Goal: Information Seeking & Learning: Learn about a topic

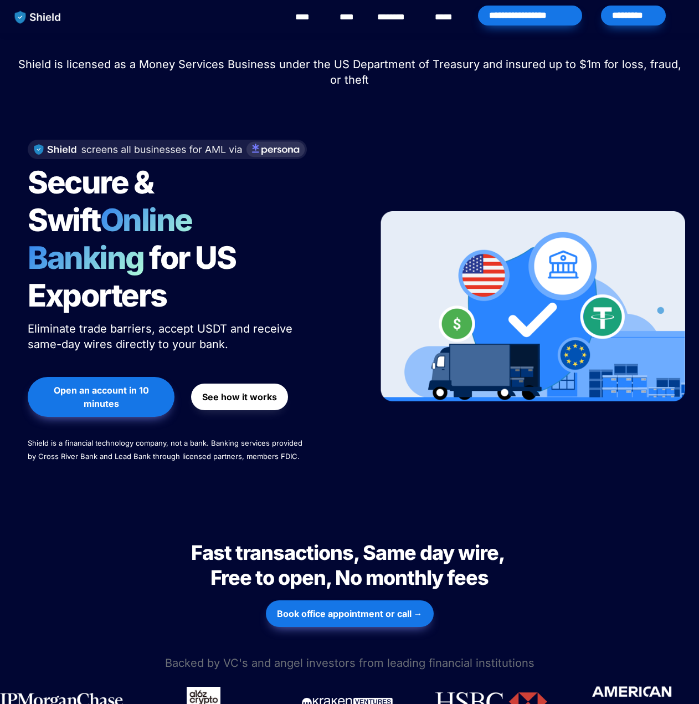
click at [442, 19] on link "****" at bounding box center [447, 17] width 24 height 13
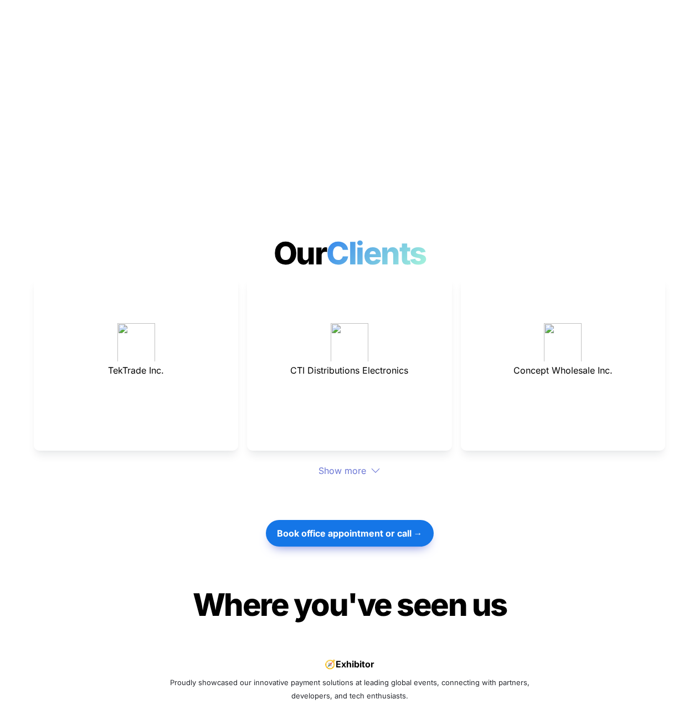
scroll to position [3769, 0]
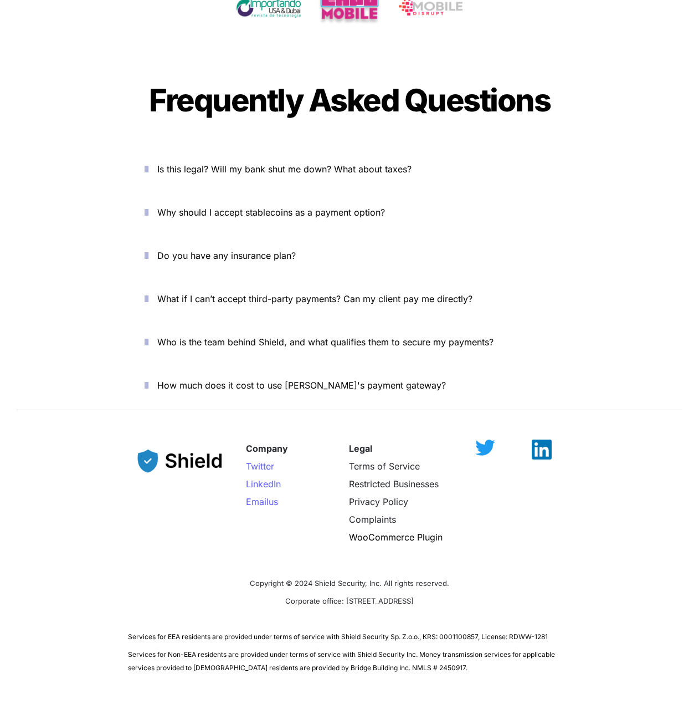
click at [149, 162] on icon "button" at bounding box center [147, 168] width 4 height 13
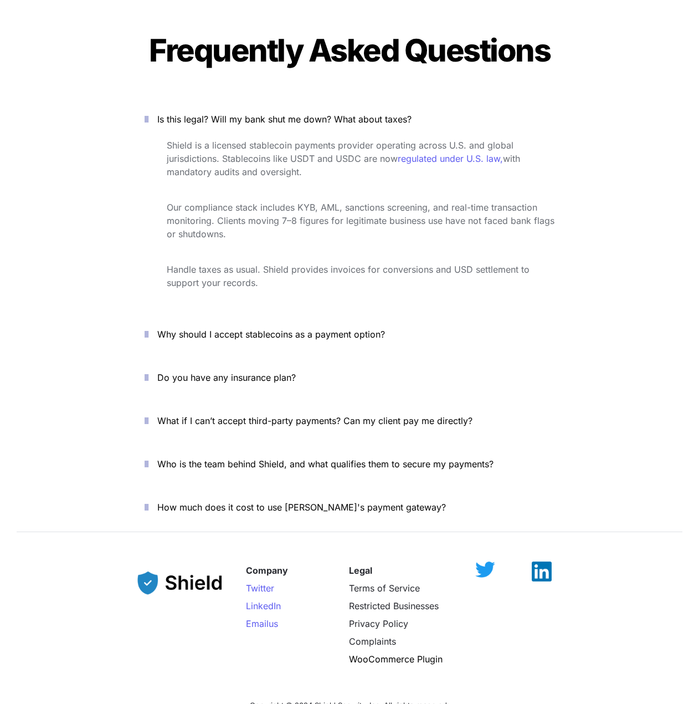
scroll to position [3879, 0]
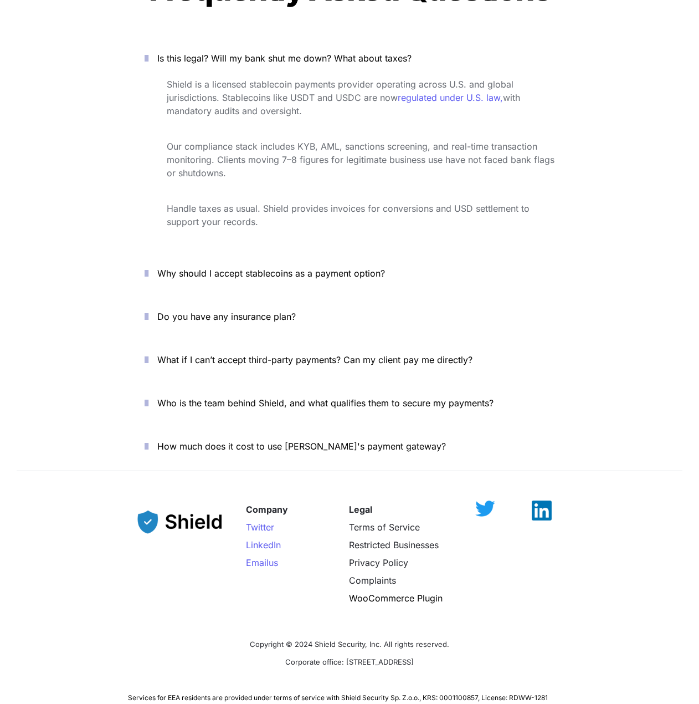
click at [249, 397] on span "Who is the team behind Shield, and what qualifies them to secure my payments?" at bounding box center [325, 402] width 336 height 11
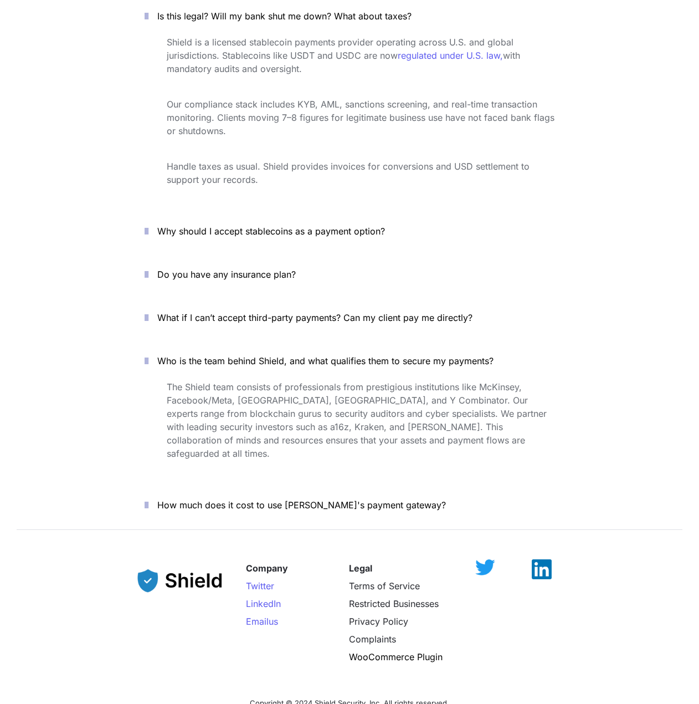
scroll to position [3990, 0]
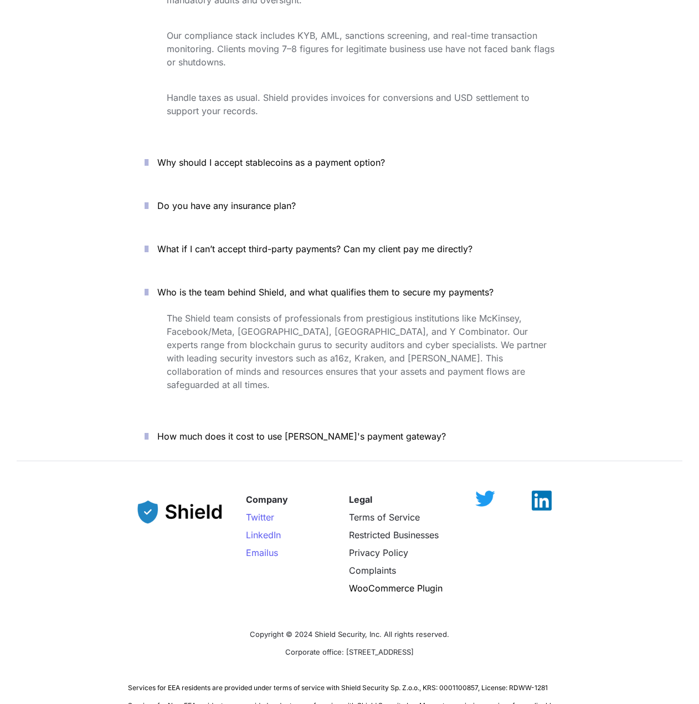
click at [253, 431] on span "How much does it cost to use [PERSON_NAME]'s payment gateway?" at bounding box center [301, 436] width 289 height 11
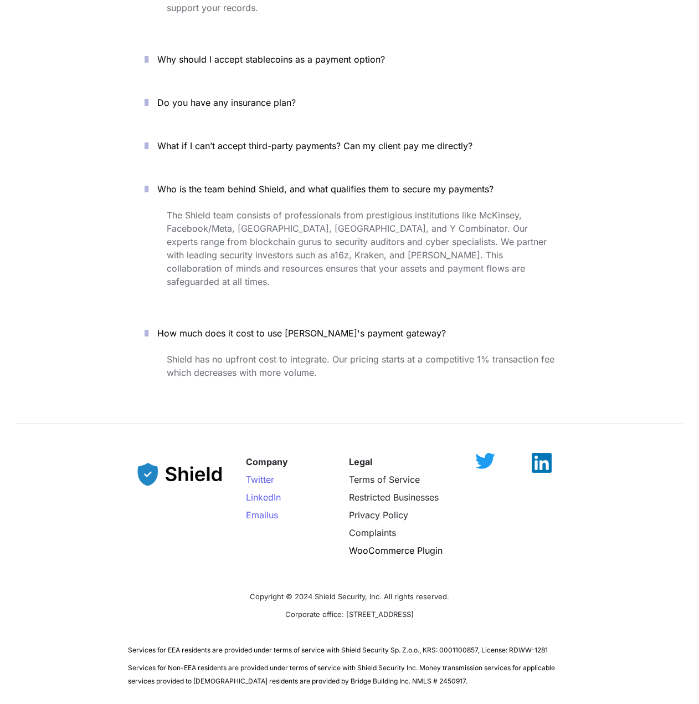
scroll to position [3927, 0]
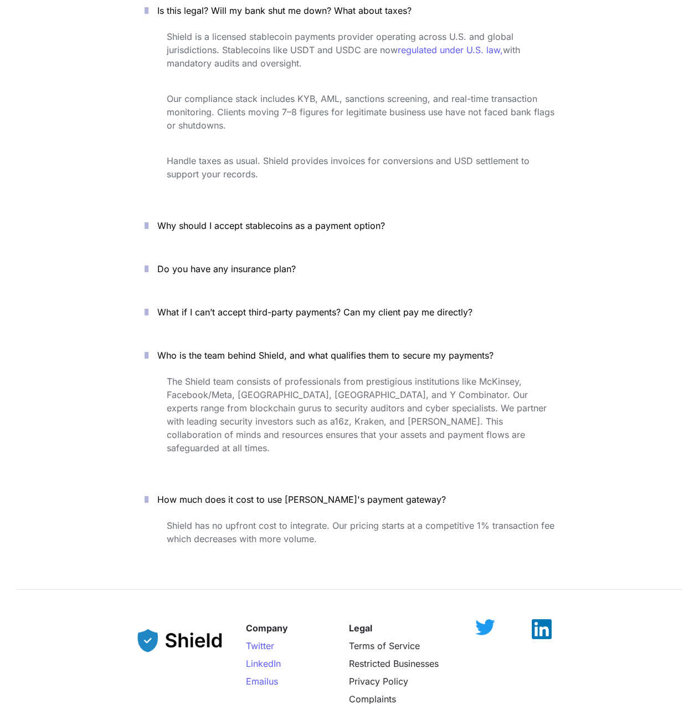
click at [245, 306] on span "What if I can’t accept third-party payments? Can my client pay me directly?" at bounding box center [314, 311] width 315 height 11
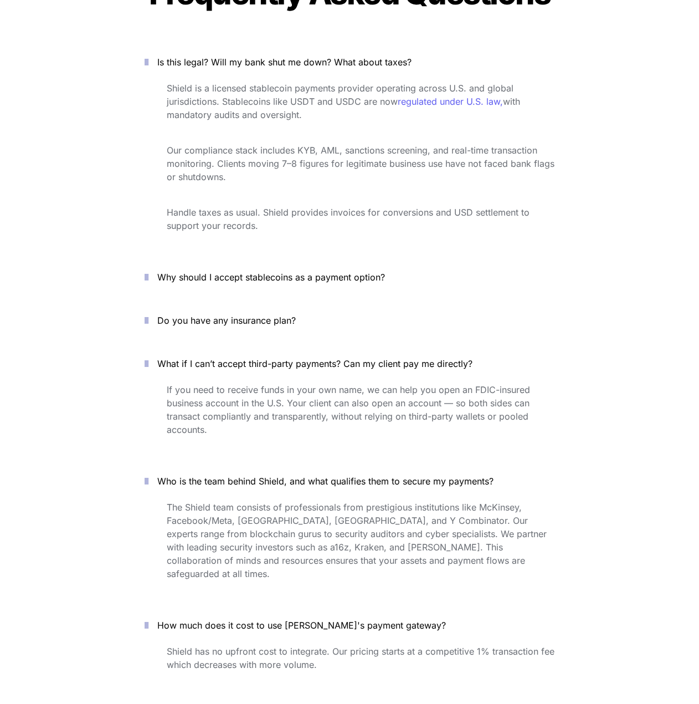
scroll to position [3816, 0]
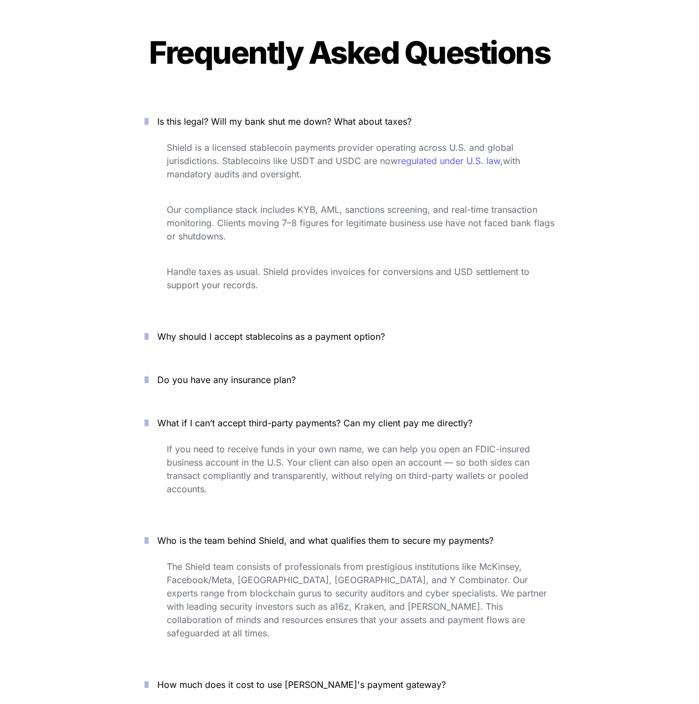
click at [227, 371] on p "Do you have any insurance plan?" at bounding box center [355, 380] width 397 height 18
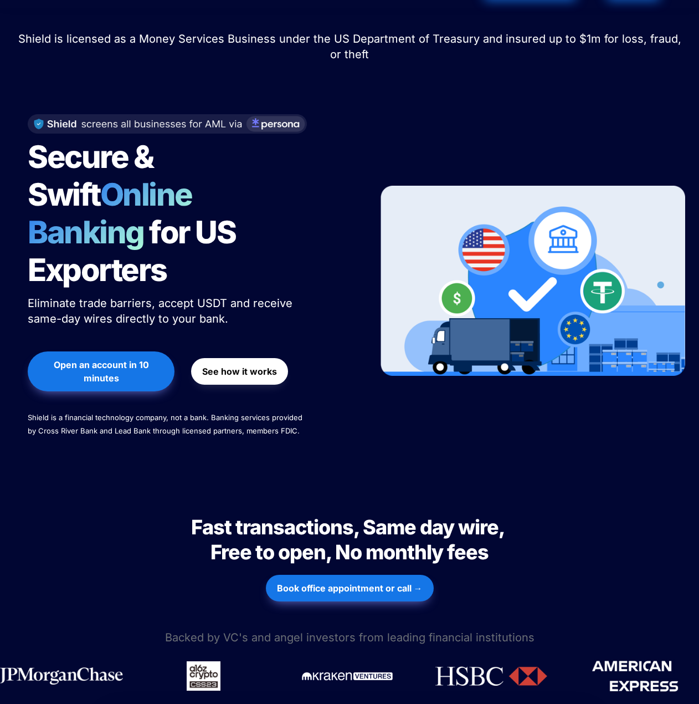
scroll to position [0, 0]
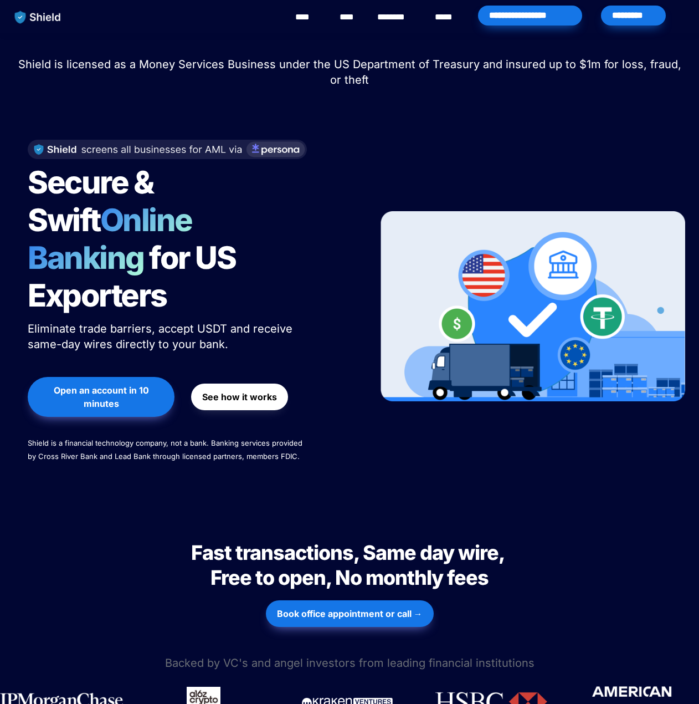
click at [620, 17] on div "*********" at bounding box center [633, 16] width 65 height 20
click at [224, 390] on span "See how it works" at bounding box center [239, 396] width 75 height 13
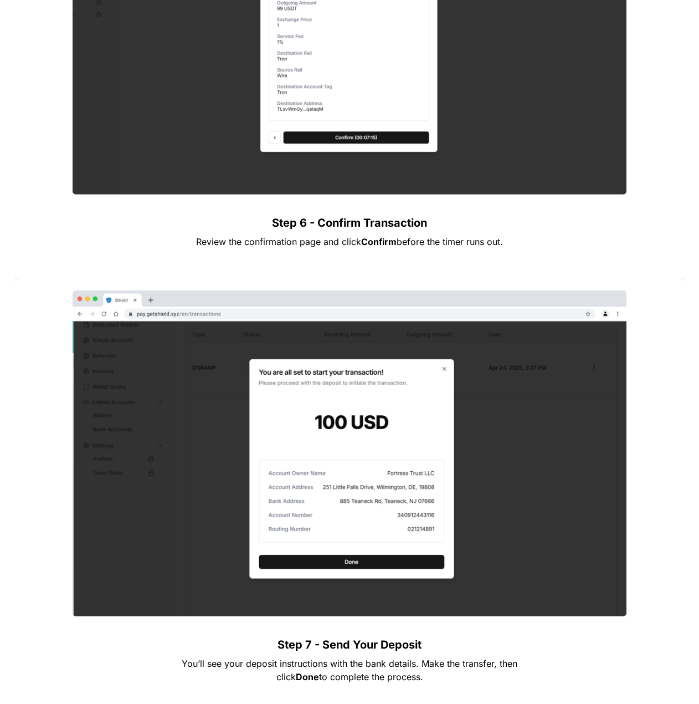
scroll to position [3016, 0]
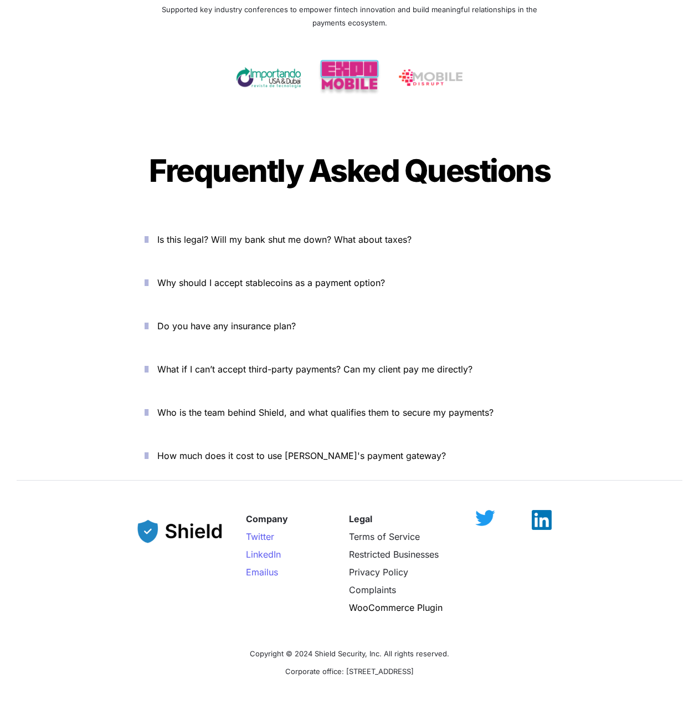
scroll to position [3658, 0]
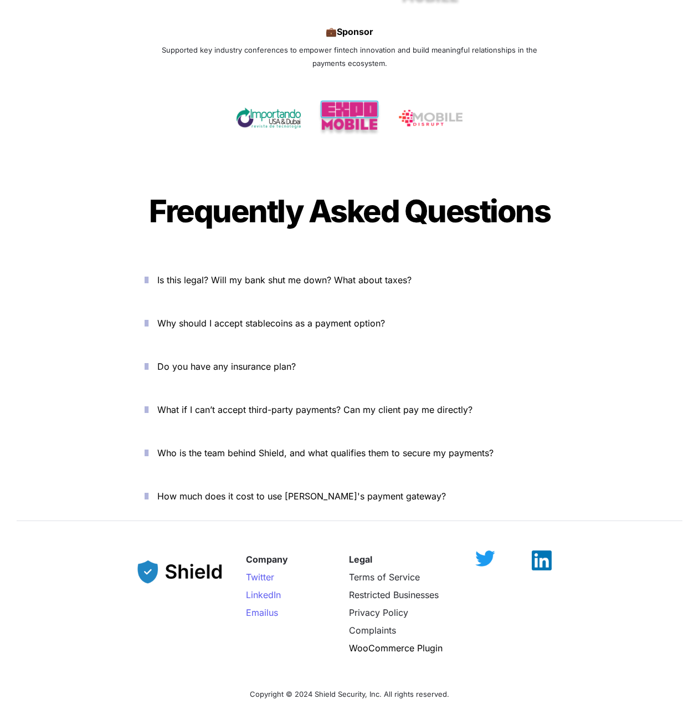
click at [206, 490] on span "How much does it cost to use [PERSON_NAME]'s payment gateway?" at bounding box center [301, 495] width 289 height 11
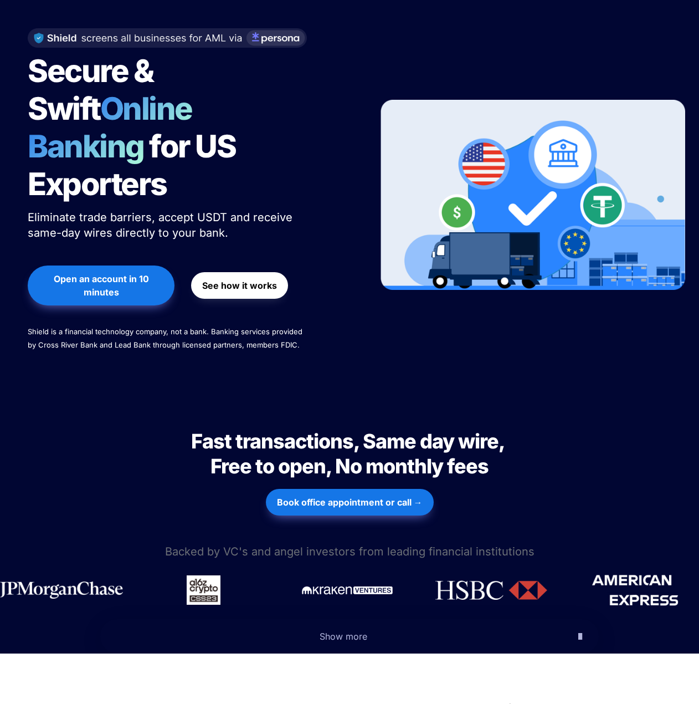
scroll to position [0, 0]
